Goal: Information Seeking & Learning: Learn about a topic

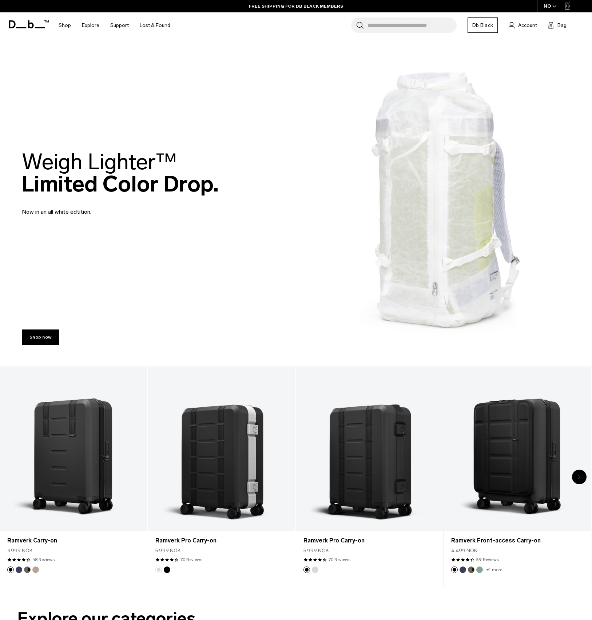
click at [419, 31] on input "Search for Bags, Luggage..." at bounding box center [412, 24] width 89 height 15
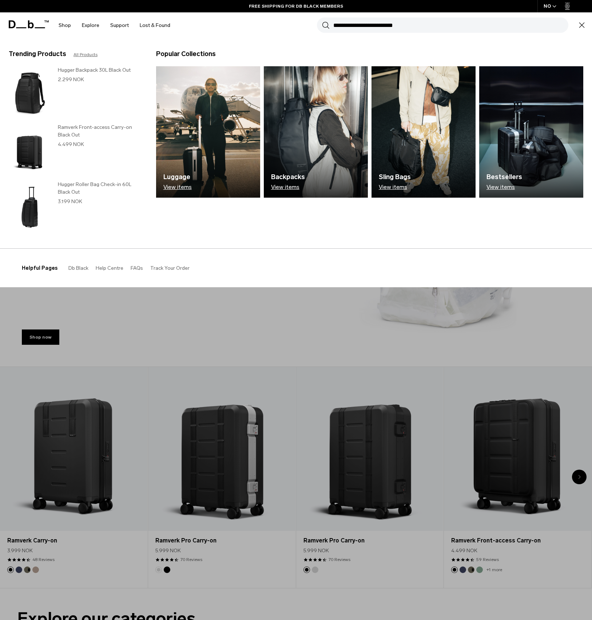
click at [407, 38] on section "BUY NOW, PAY LATER WITH KLARNA 10% OFF YOUR FIRST PURCHASE FOR DB BLACK MEMBERS…" at bounding box center [296, 19] width 592 height 38
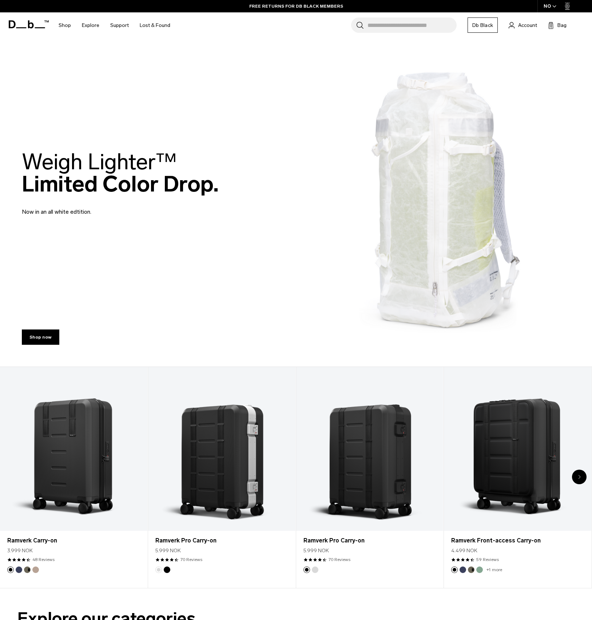
click at [441, 26] on input "Search for Bags, Luggage..." at bounding box center [412, 24] width 89 height 15
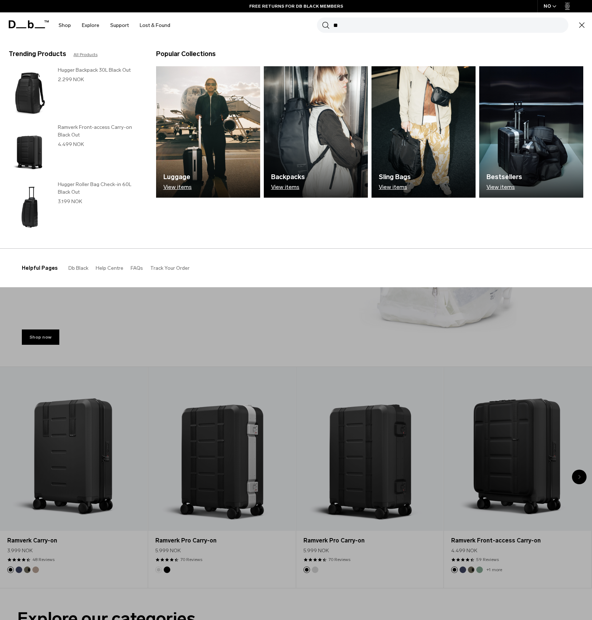
type input "*"
type input "****"
click at [322, 21] on button "Search" at bounding box center [326, 25] width 8 height 8
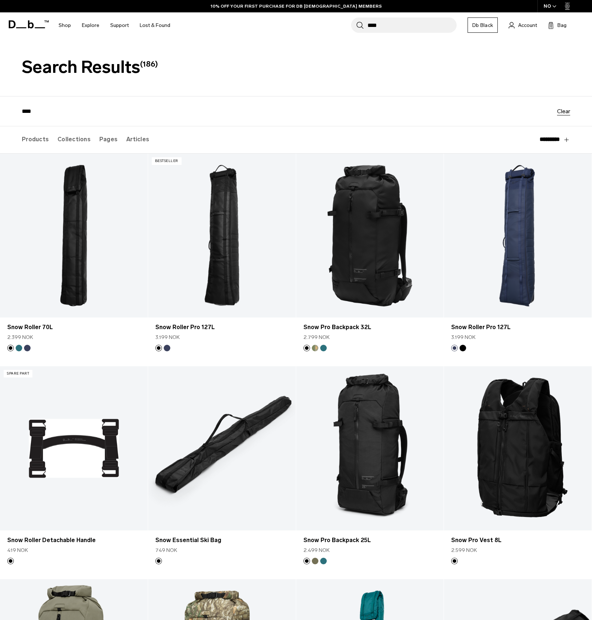
click at [77, 145] on label "Collections" at bounding box center [74, 139] width 33 height 26
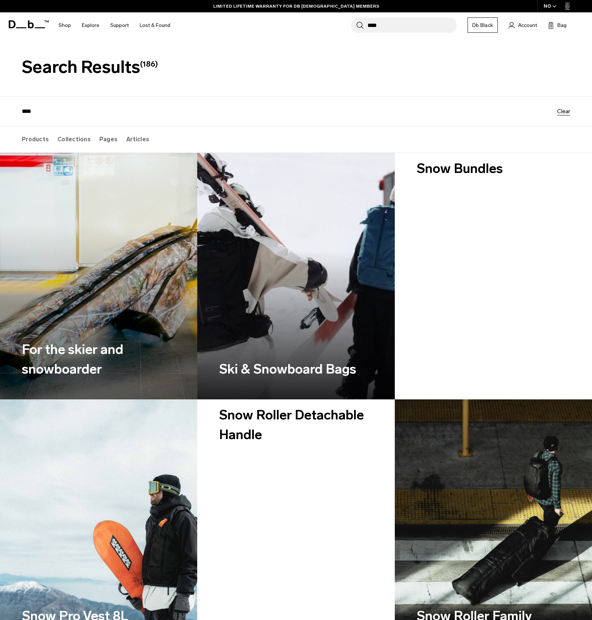
click at [111, 350] on h2 "For the skier and snowboarder" at bounding box center [99, 359] width 154 height 39
click at [292, 280] on img at bounding box center [295, 276] width 197 height 247
click at [433, 285] on link "Snow Bundles" at bounding box center [493, 276] width 197 height 247
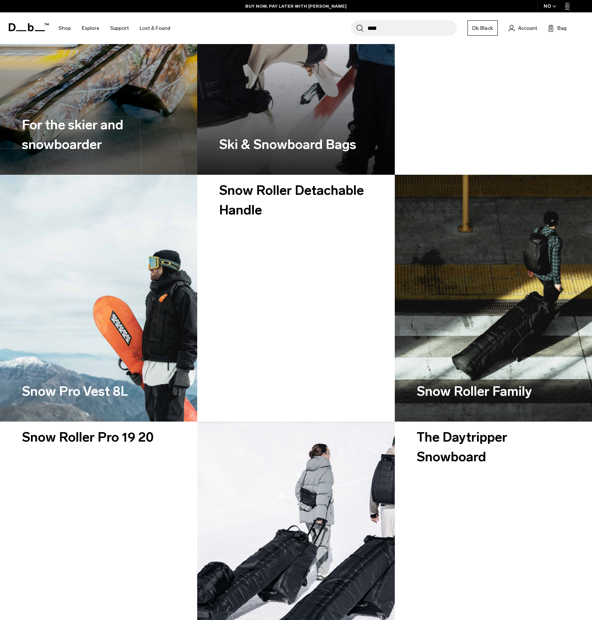
scroll to position [226, 0]
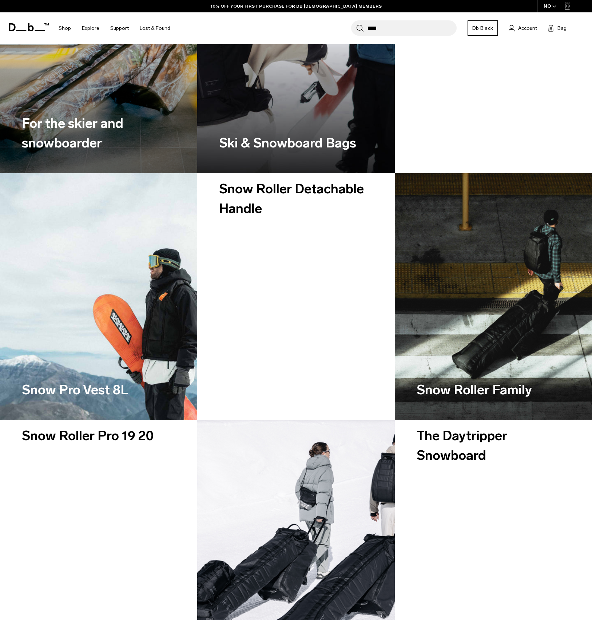
click at [129, 334] on img at bounding box center [98, 296] width 197 height 247
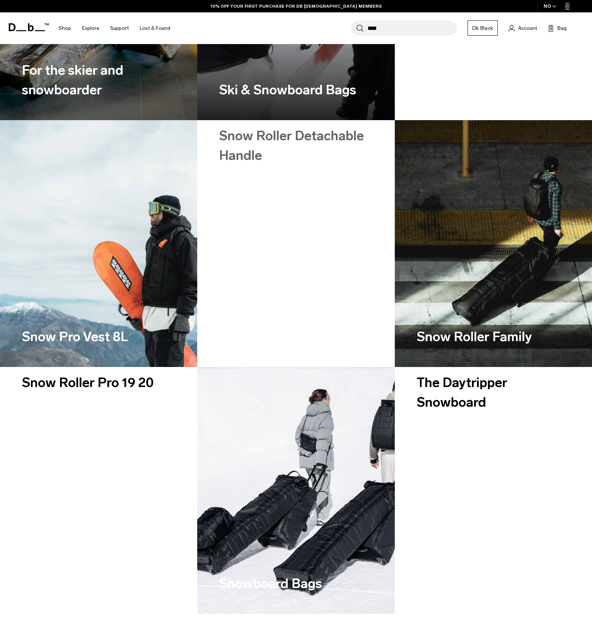
scroll to position [296, 0]
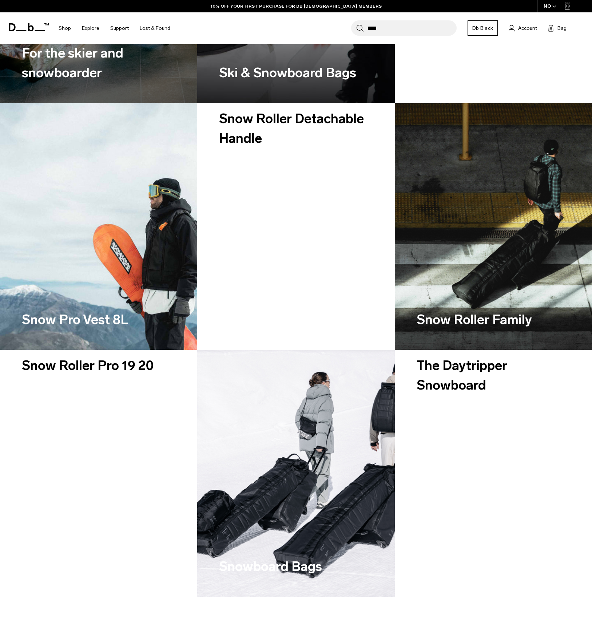
click at [473, 279] on img at bounding box center [493, 226] width 197 height 247
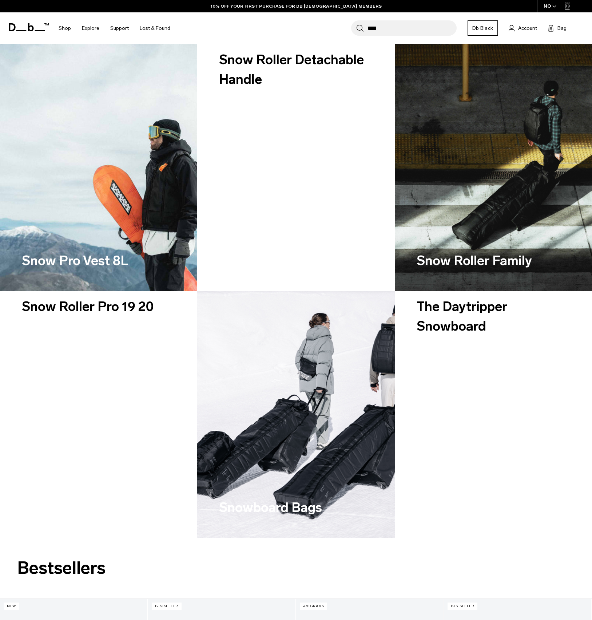
scroll to position [406, 0]
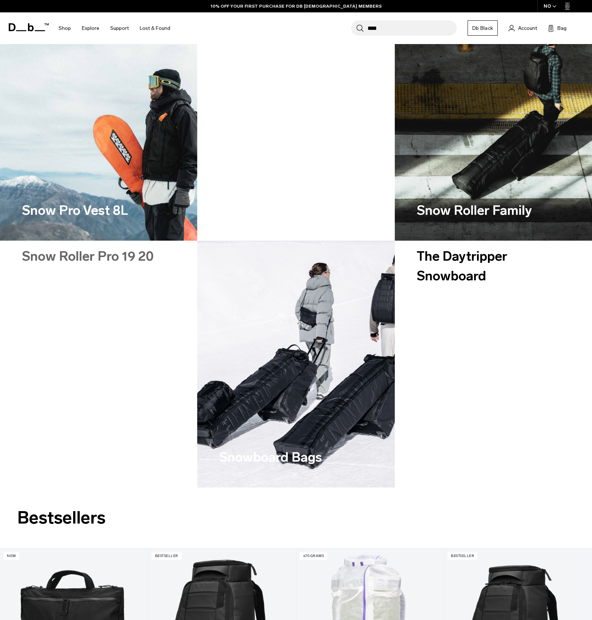
click at [122, 417] on link "Snow Roller Pro 19 20" at bounding box center [98, 364] width 197 height 247
click at [301, 443] on img at bounding box center [295, 364] width 197 height 247
click at [505, 401] on link "The Daytripper Snowboard" at bounding box center [493, 364] width 197 height 247
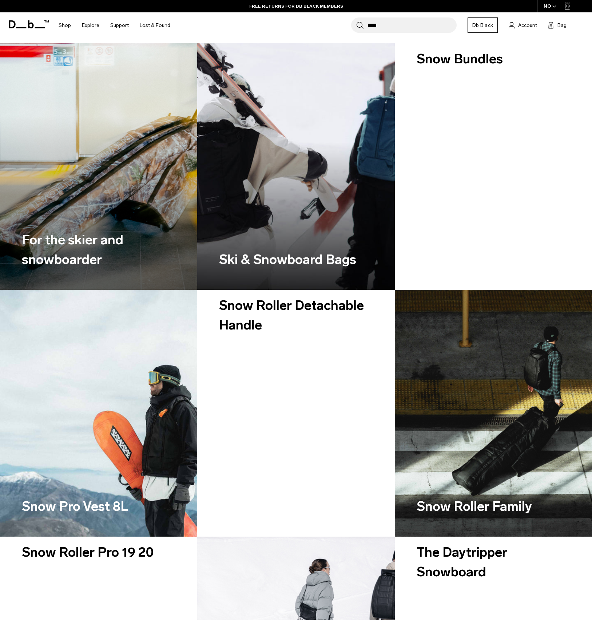
scroll to position [0, 0]
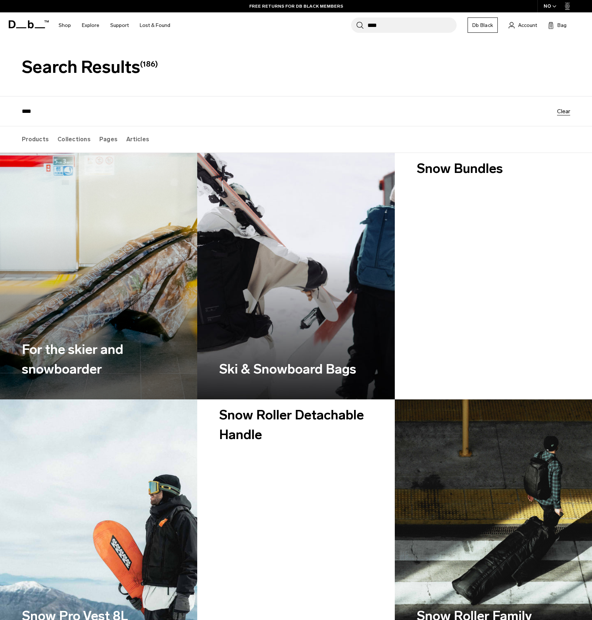
click at [108, 145] on label "Pages" at bounding box center [108, 139] width 18 height 26
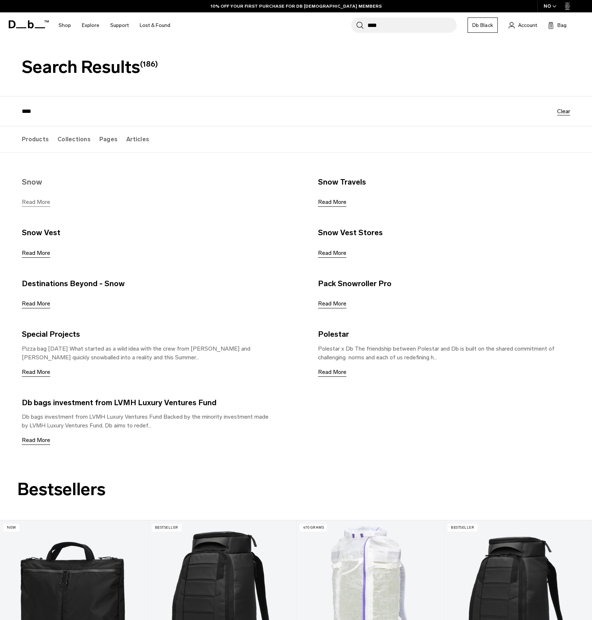
click at [39, 205] on link "Read More" at bounding box center [36, 201] width 28 height 7
click at [42, 256] on link "Read More" at bounding box center [36, 252] width 28 height 7
click at [38, 306] on link "Read More" at bounding box center [36, 303] width 28 height 7
click at [34, 372] on link "Read More" at bounding box center [36, 371] width 28 height 7
click at [42, 448] on div "Snow Read More Snow Travels Read More Snow Vest Read More Snow Vest Stores Read…" at bounding box center [318, 306] width 592 height 307
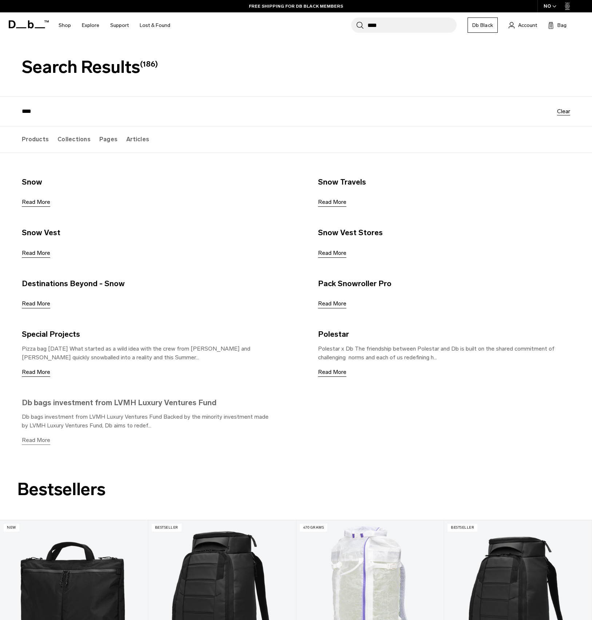
click at [42, 441] on link "Read More" at bounding box center [36, 440] width 28 height 7
click at [340, 202] on link "Read More" at bounding box center [332, 201] width 28 height 7
click at [337, 256] on link "Read More" at bounding box center [332, 252] width 28 height 7
click at [332, 308] on div "Read More" at bounding box center [332, 303] width 28 height 9
click at [333, 307] on link "Read More" at bounding box center [332, 303] width 28 height 7
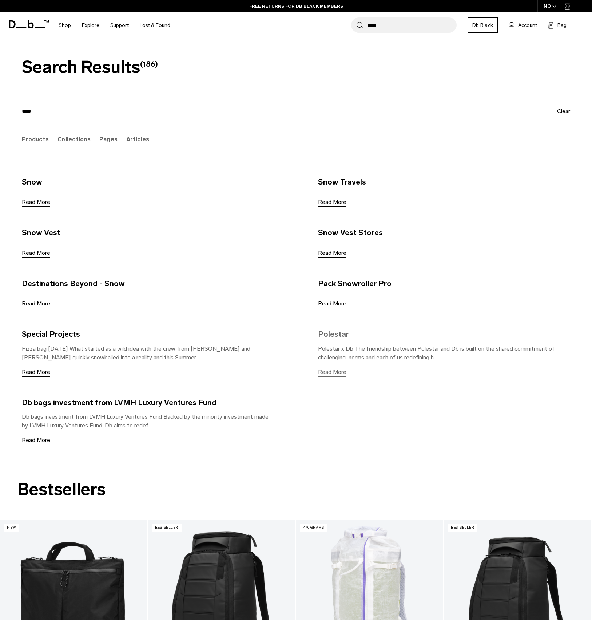
click at [335, 375] on link "Read More" at bounding box center [332, 371] width 28 height 7
click at [143, 119] on div "**********" at bounding box center [296, 111] width 592 height 30
click at [86, 121] on div "**********" at bounding box center [296, 111] width 592 height 30
click at [54, 117] on div "**********" at bounding box center [296, 111] width 592 height 30
click at [400, 21] on input "****" at bounding box center [412, 24] width 89 height 15
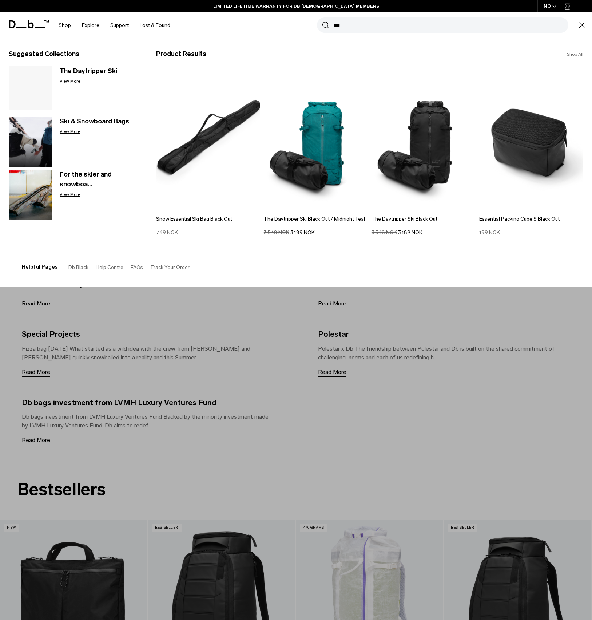
type input "***"
click at [322, 21] on button "Search" at bounding box center [326, 25] width 8 height 8
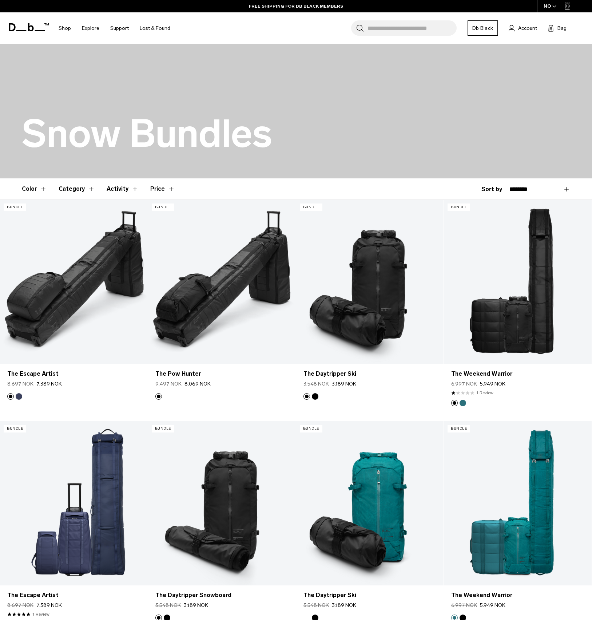
scroll to position [34, 0]
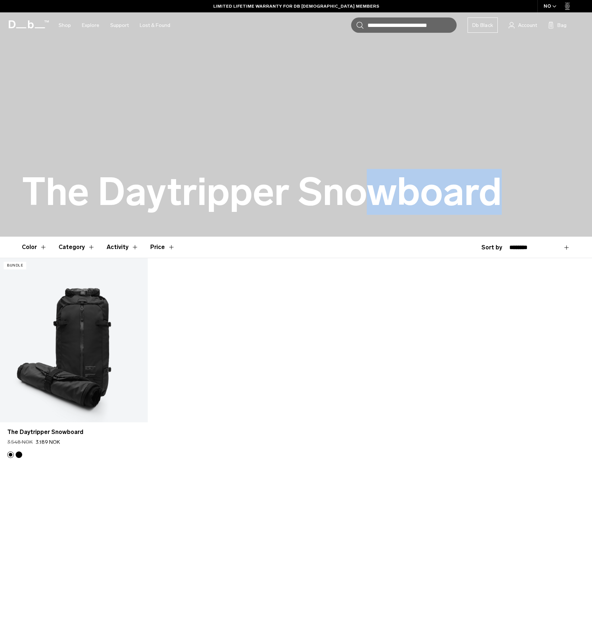
drag, startPoint x: 113, startPoint y: 220, endPoint x: 375, endPoint y: 201, distance: 263.2
click at [375, 201] on div "The Daytripper Snowboard" at bounding box center [296, 192] width 549 height 89
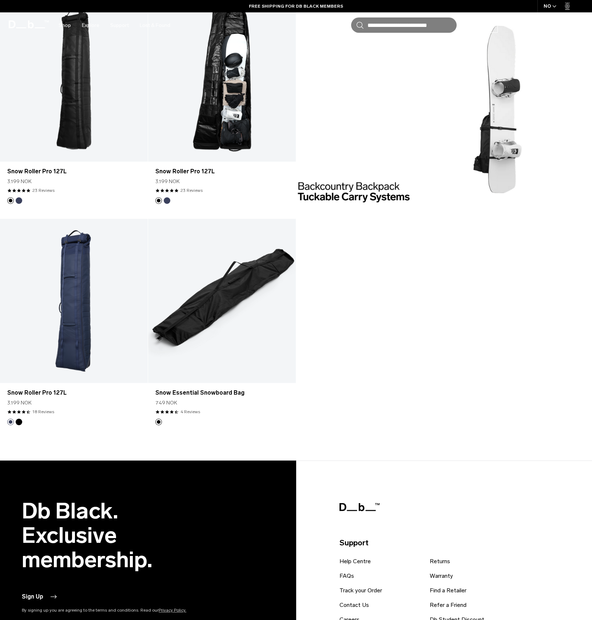
scroll to position [319, 0]
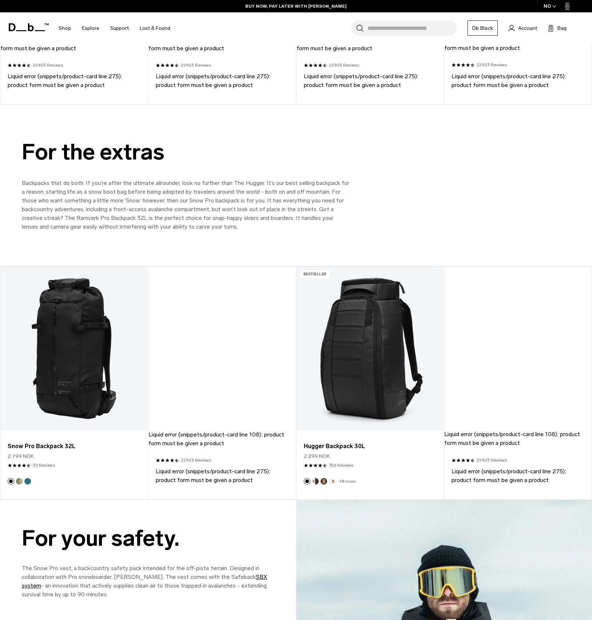
scroll to position [1187, 0]
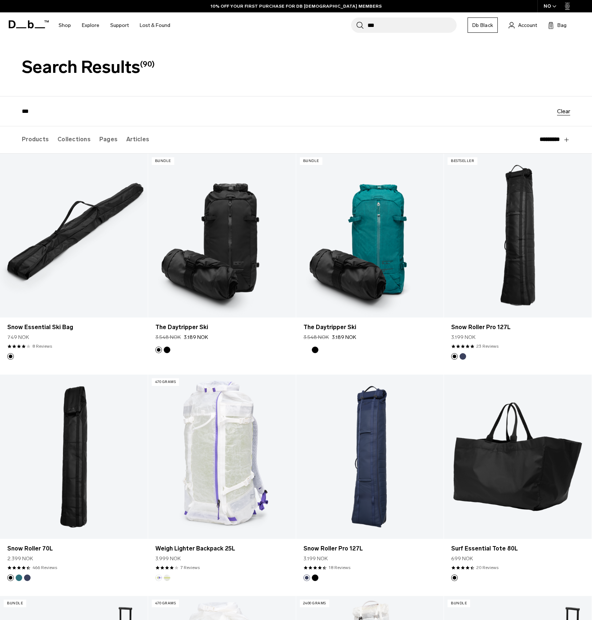
click at [78, 141] on label "Collections" at bounding box center [74, 139] width 33 height 26
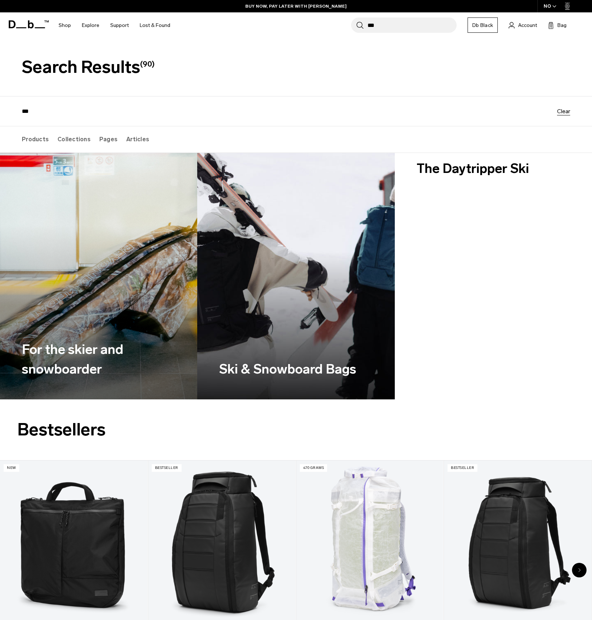
click at [304, 106] on div "**********" at bounding box center [296, 111] width 592 height 30
click at [336, 233] on img at bounding box center [295, 276] width 197 height 247
click at [450, 195] on link "The Daytripper Ski" at bounding box center [493, 276] width 197 height 247
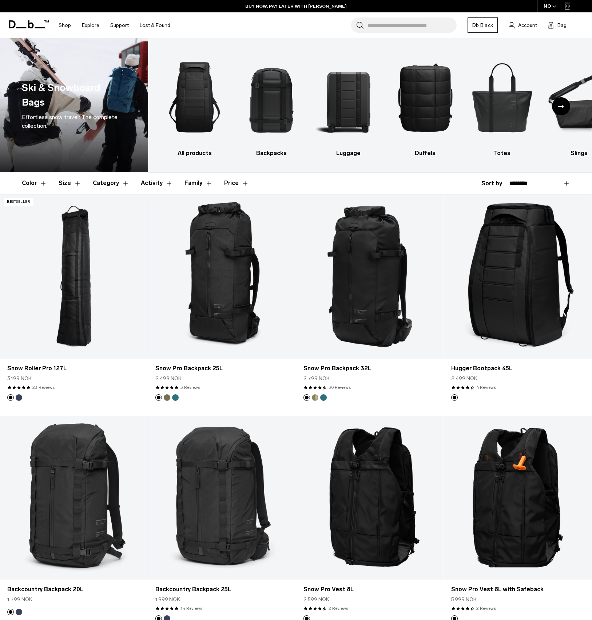
click at [426, 178] on header "Color Size Category Activity Family Price" at bounding box center [296, 183] width 549 height 21
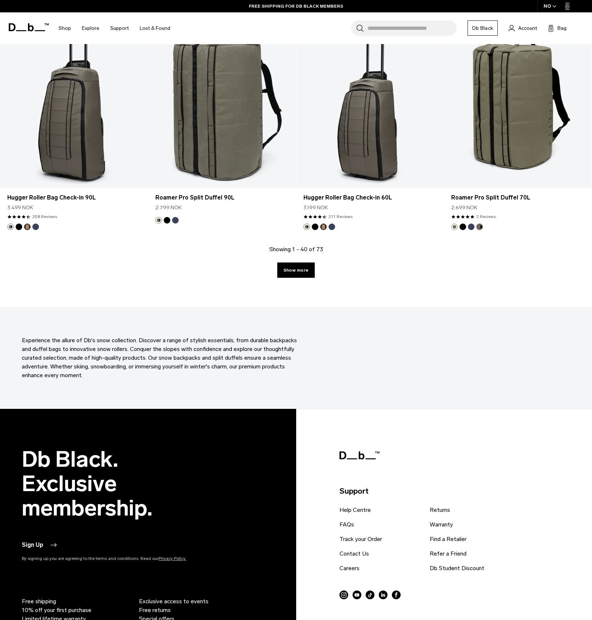
scroll to position [2154, 0]
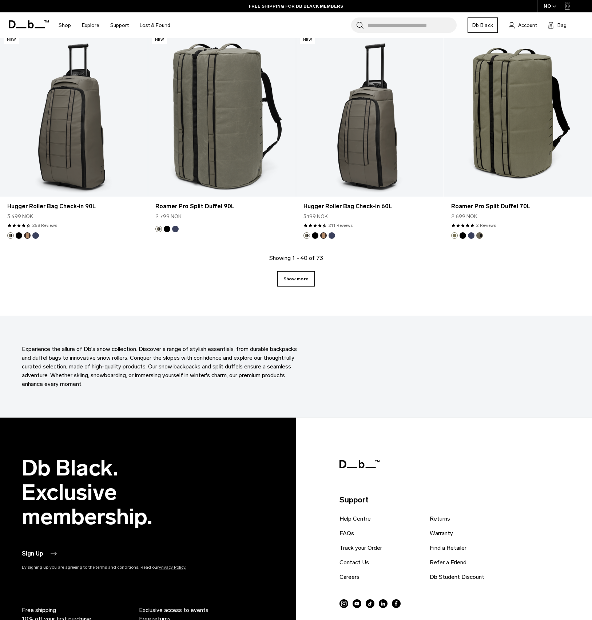
click at [302, 282] on link "Show more" at bounding box center [296, 278] width 38 height 15
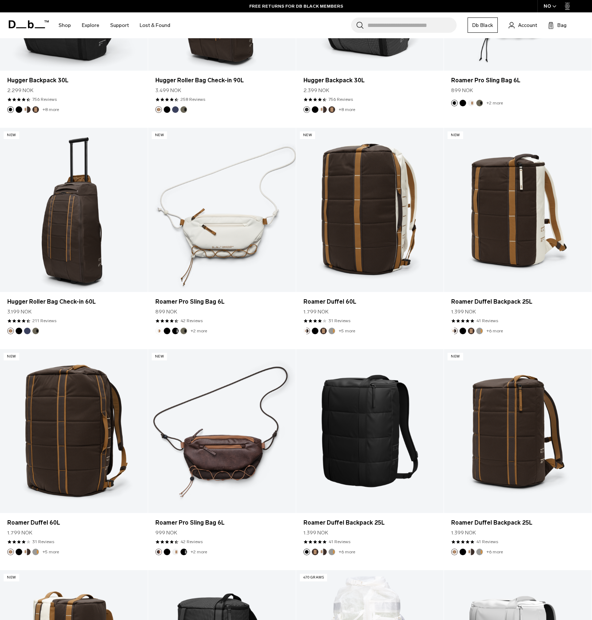
scroll to position [2722, 0]
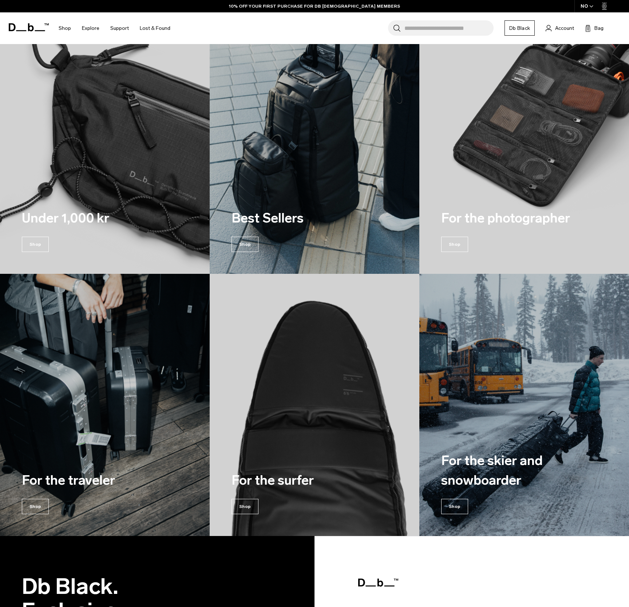
scroll to position [1162, 0]
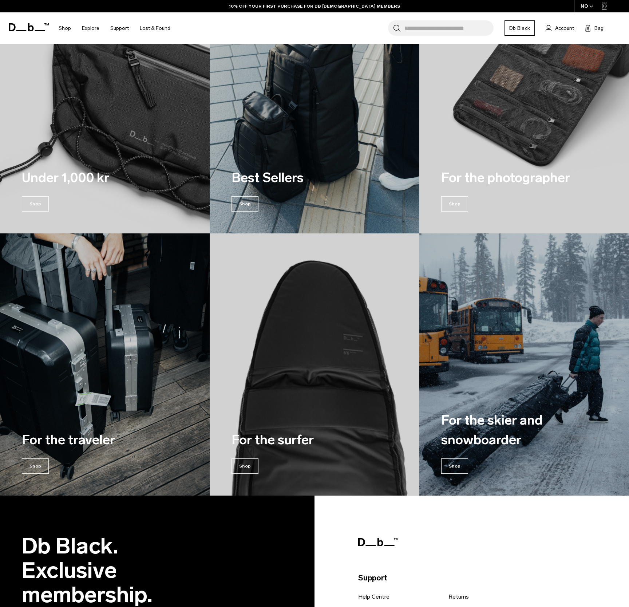
click at [106, 451] on div "For the traveler Shop" at bounding box center [87, 451] width 131 height 87
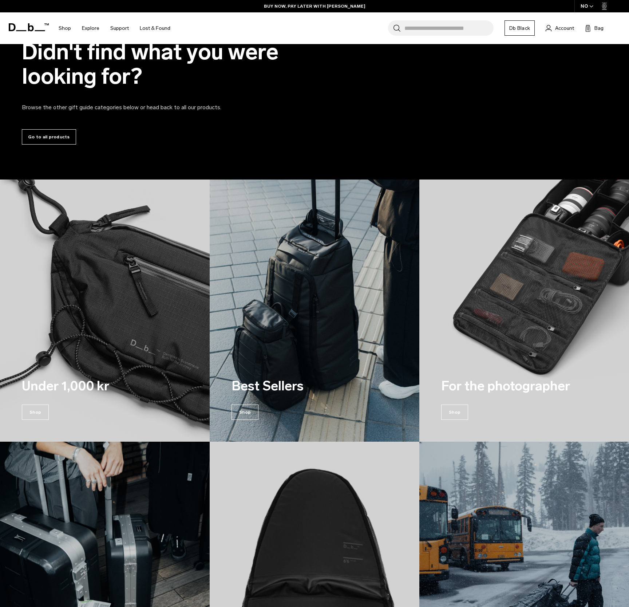
scroll to position [1115, 0]
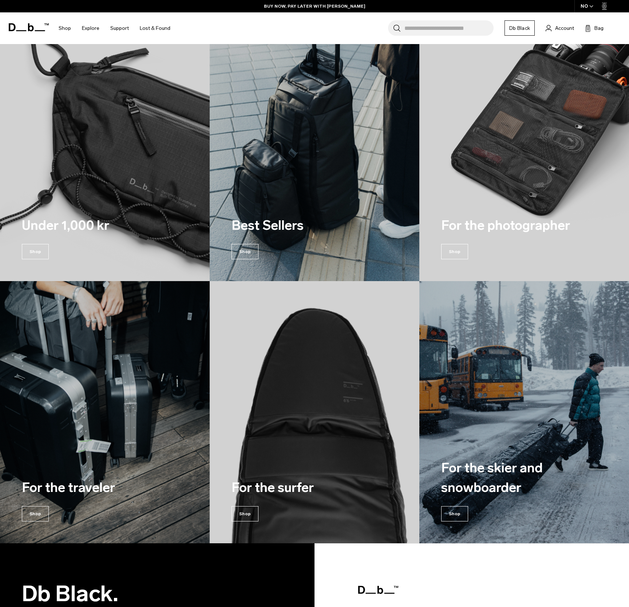
click at [501, 207] on div "For the photographer Shop" at bounding box center [506, 237] width 131 height 87
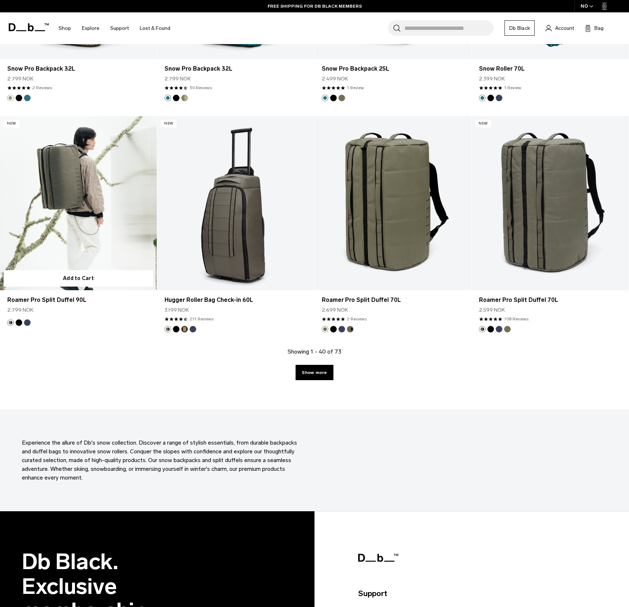
scroll to position [2067, 0]
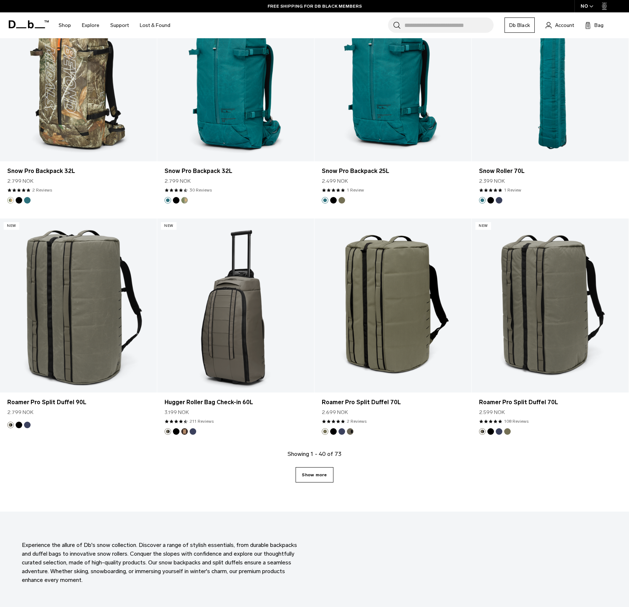
click at [314, 471] on link "Show more" at bounding box center [315, 474] width 38 height 15
